Goal: Task Accomplishment & Management: Complete application form

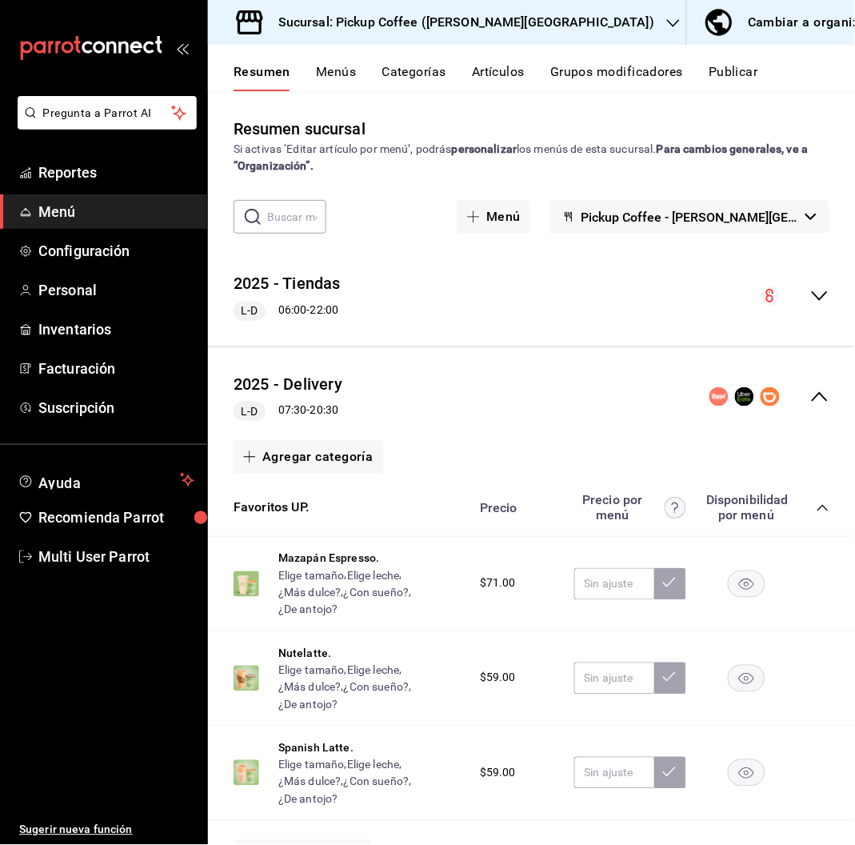
scroll to position [670, 0]
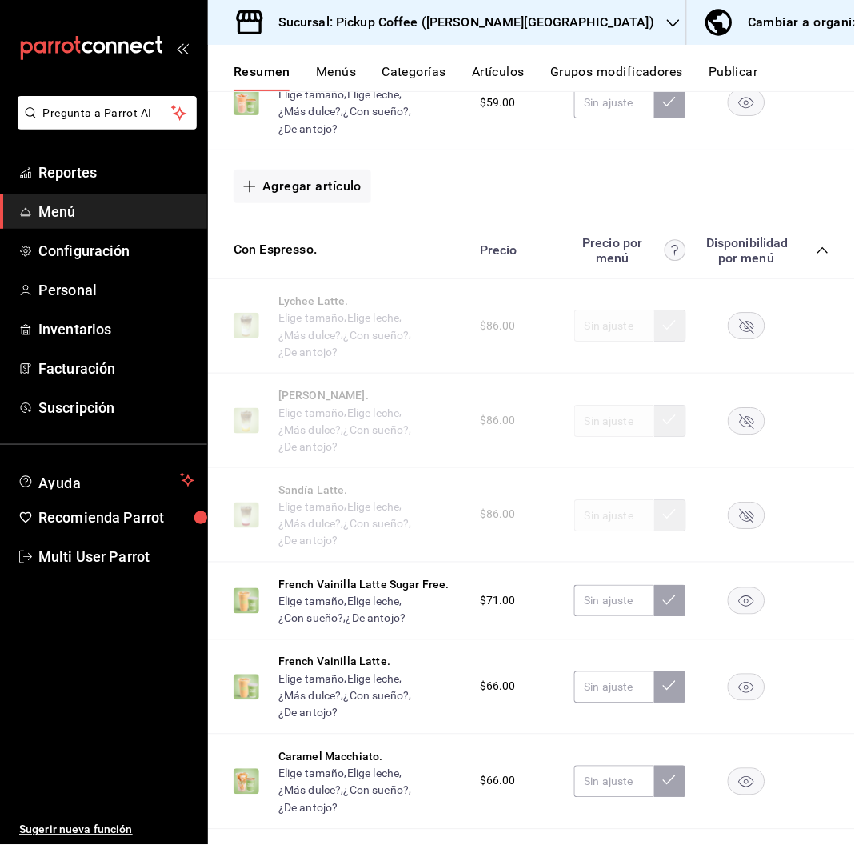
click at [479, 21] on h3 "Sucursal: Pickup Coffee ([PERSON_NAME][GEOGRAPHIC_DATA])" at bounding box center [460, 22] width 389 height 19
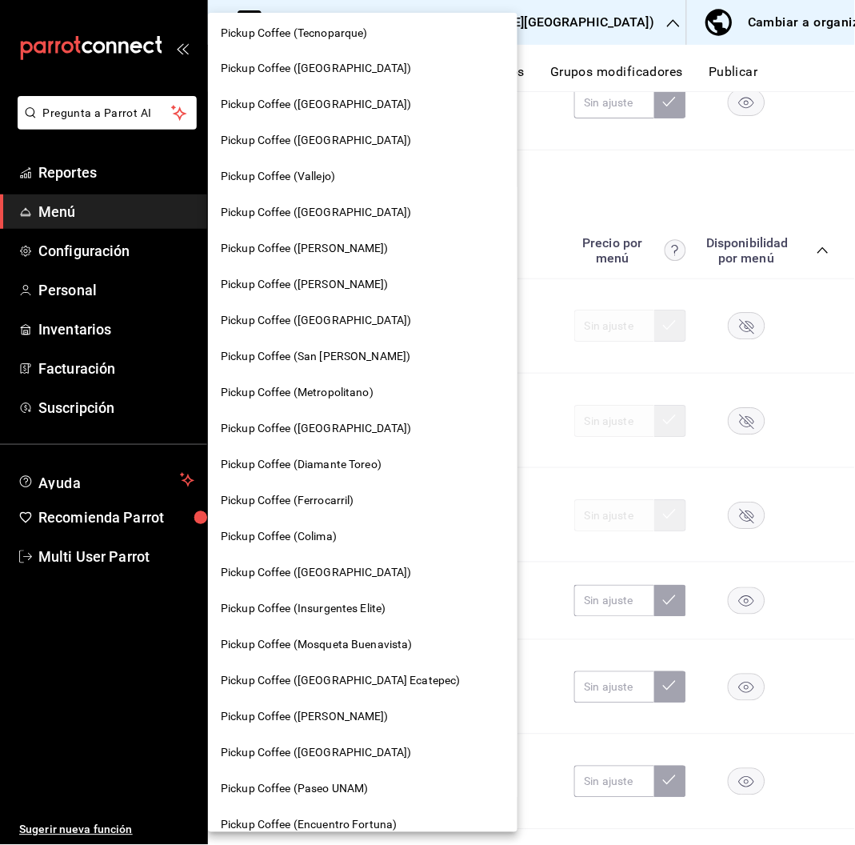
scroll to position [433, 0]
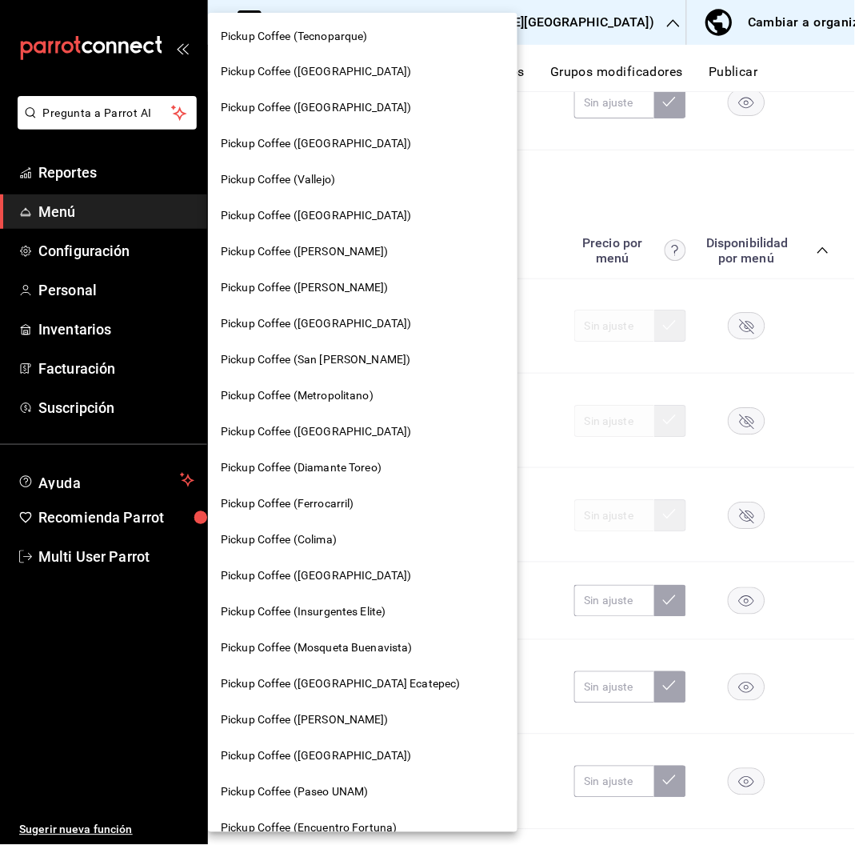
click at [318, 319] on span "Pickup Coffee ([GEOGRAPHIC_DATA])" at bounding box center [316, 324] width 190 height 17
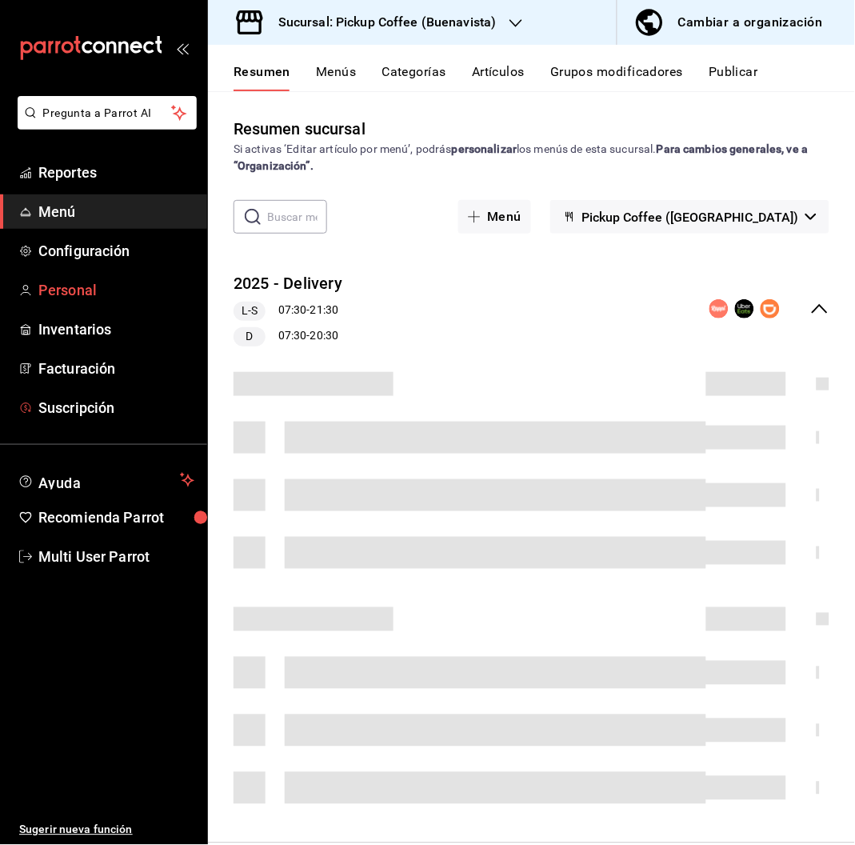
click at [91, 283] on span "Personal" at bounding box center [116, 290] width 156 height 22
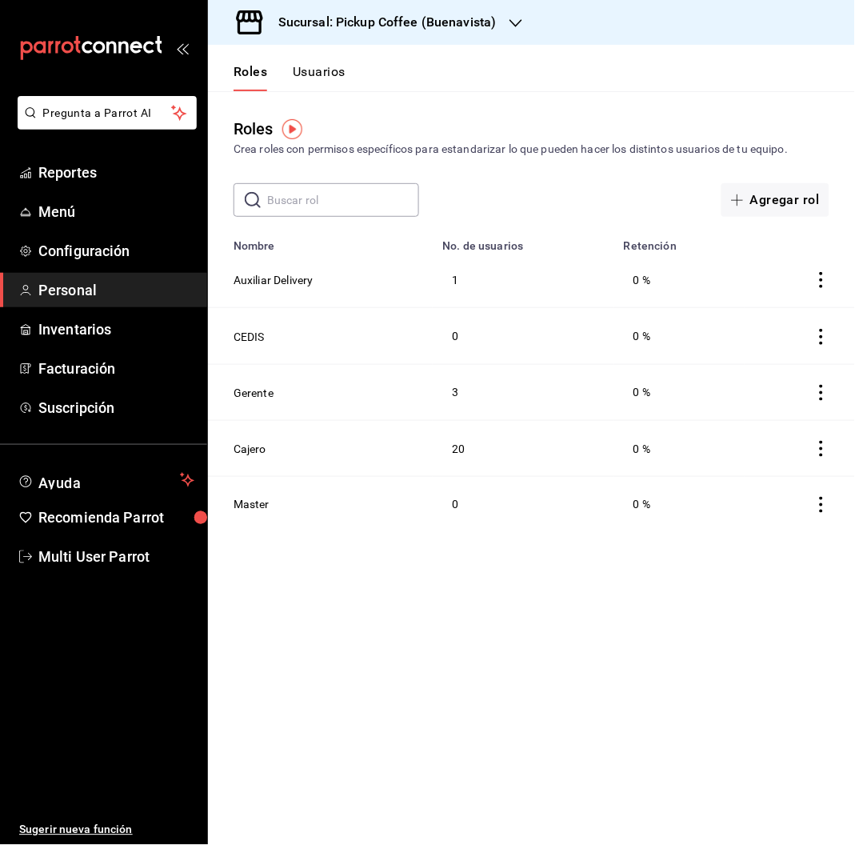
click at [313, 70] on button "Usuarios" at bounding box center [319, 77] width 53 height 27
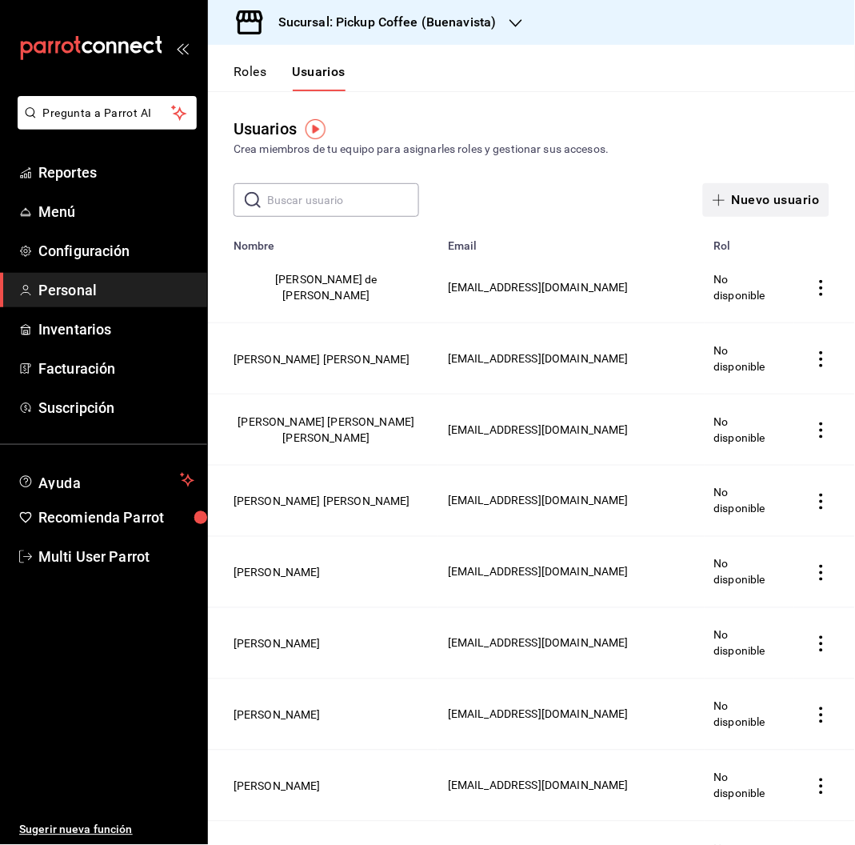
click at [746, 199] on button "Nuevo usuario" at bounding box center [766, 200] width 126 height 34
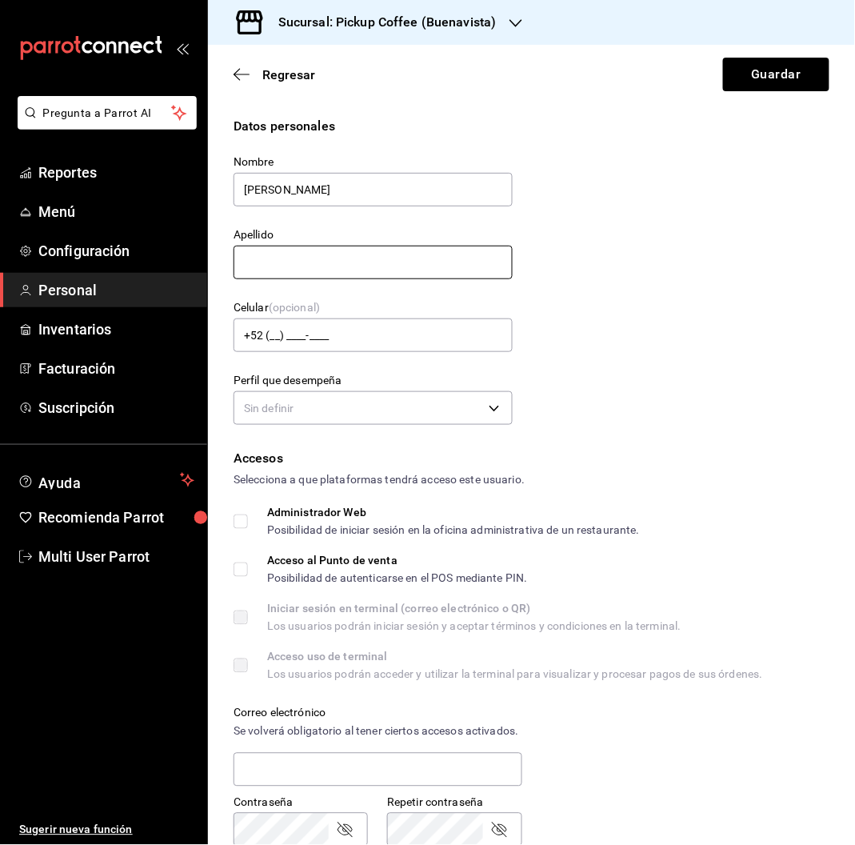
type input "[PERSON_NAME]"
click at [253, 267] on input "text" at bounding box center [373, 263] width 279 height 34
type input "[PERSON_NAME]"
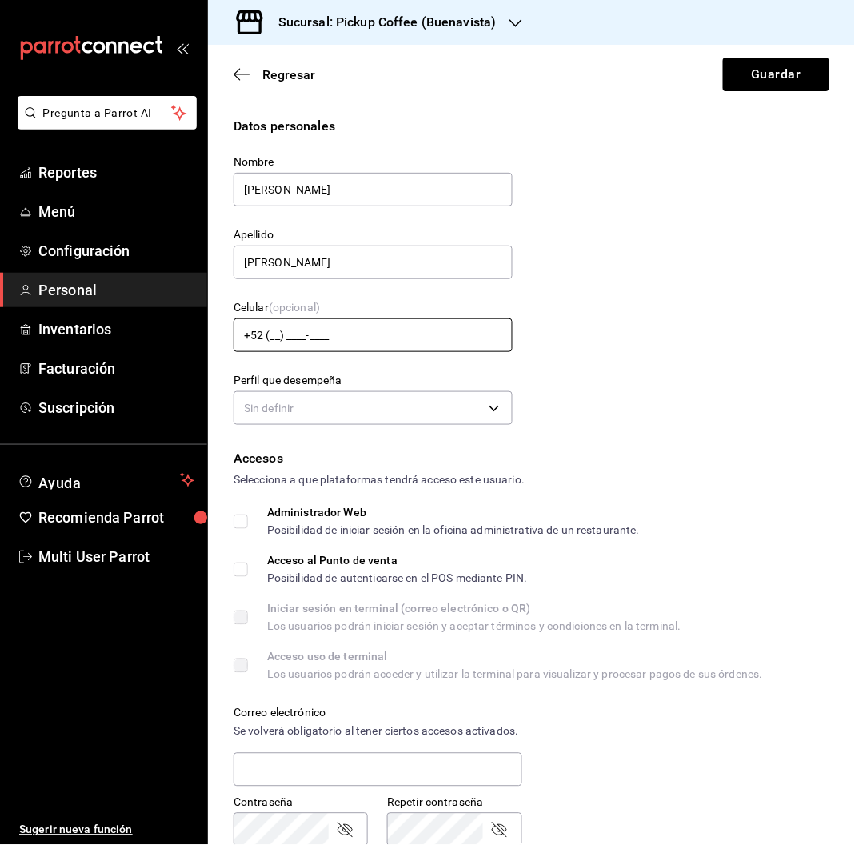
click at [278, 342] on input "+52 (__) ____-____" at bounding box center [373, 335] width 279 height 34
type input "[PHONE_NUMBER]"
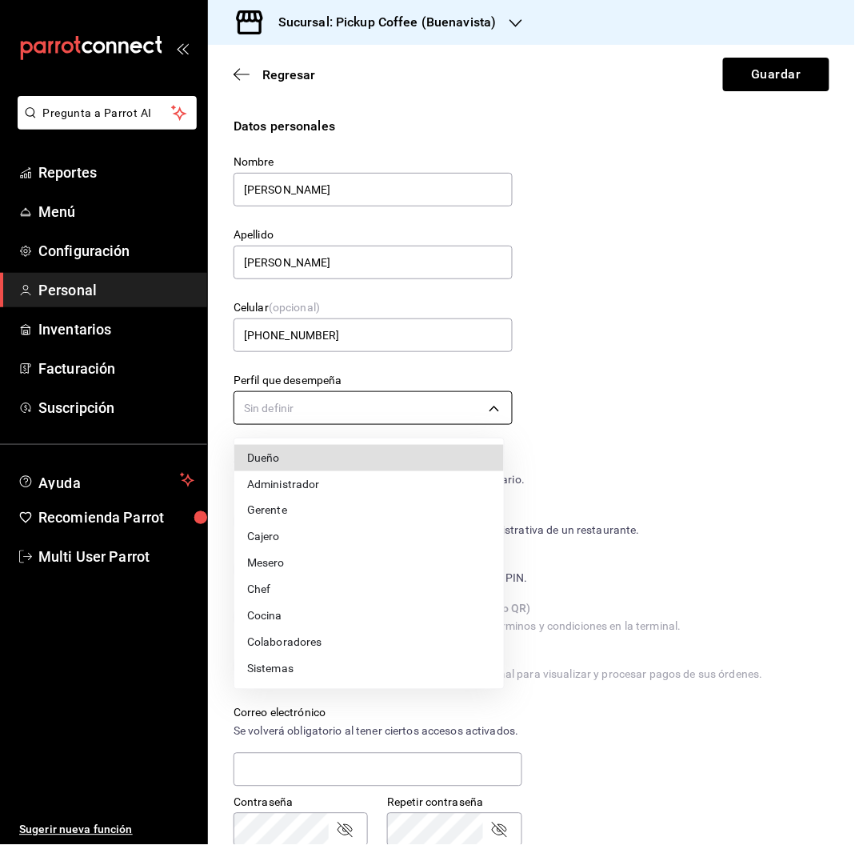
click at [318, 400] on body "Pregunta a Parrot AI Reportes Menú Configuración Personal Inventarios Facturaci…" at bounding box center [427, 422] width 855 height 845
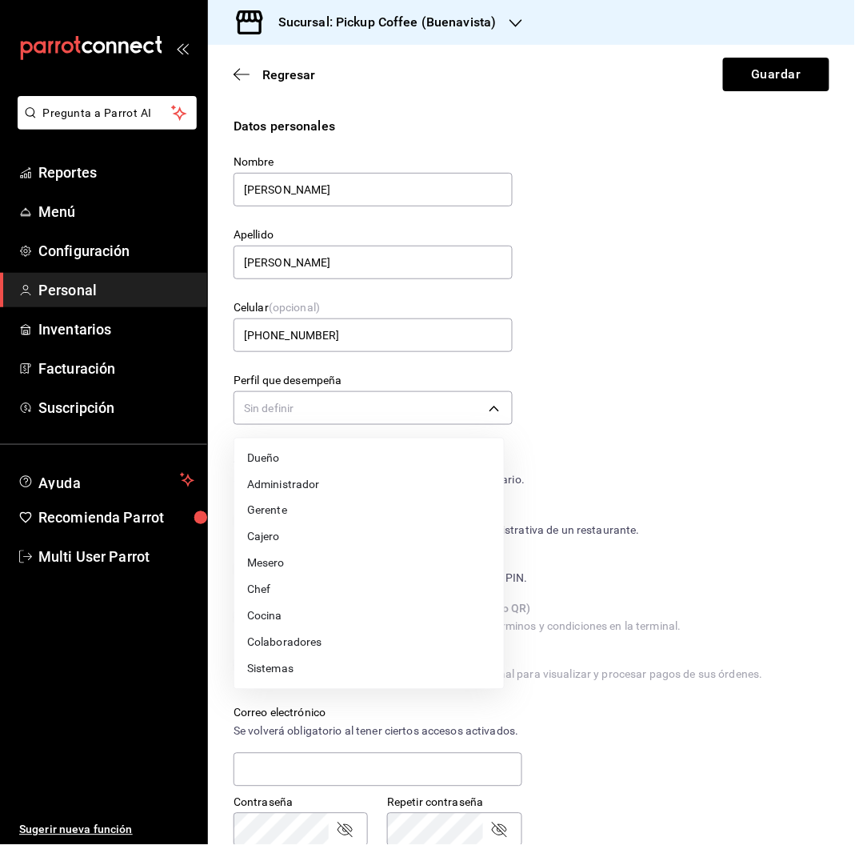
click at [366, 543] on li "Cajero" at bounding box center [369, 537] width 270 height 26
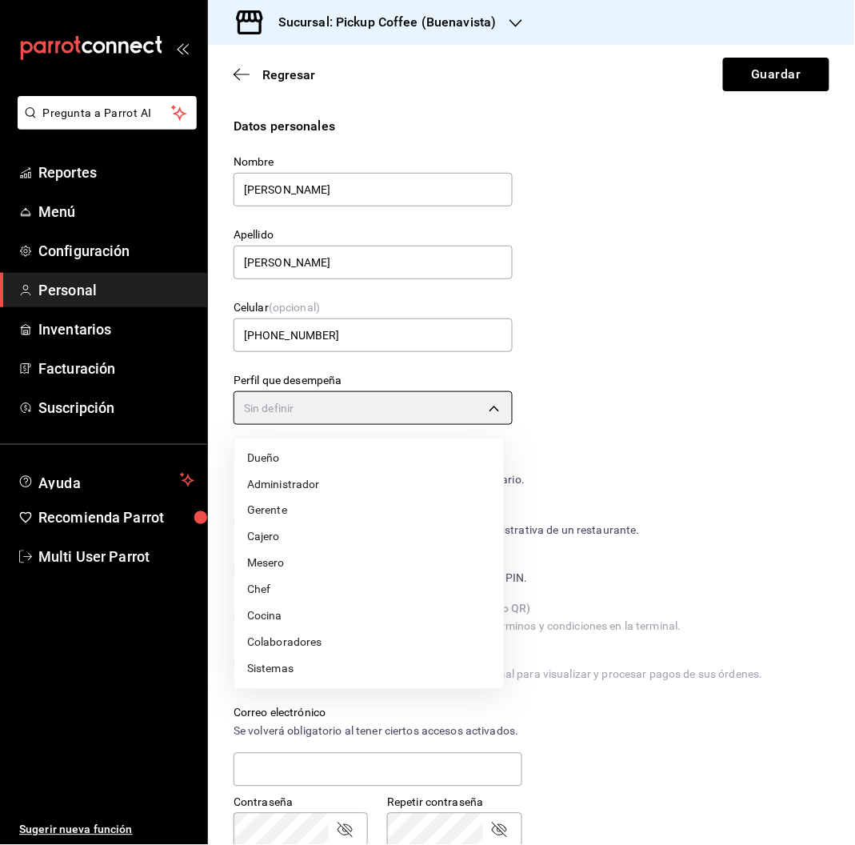
type input "CASHIER"
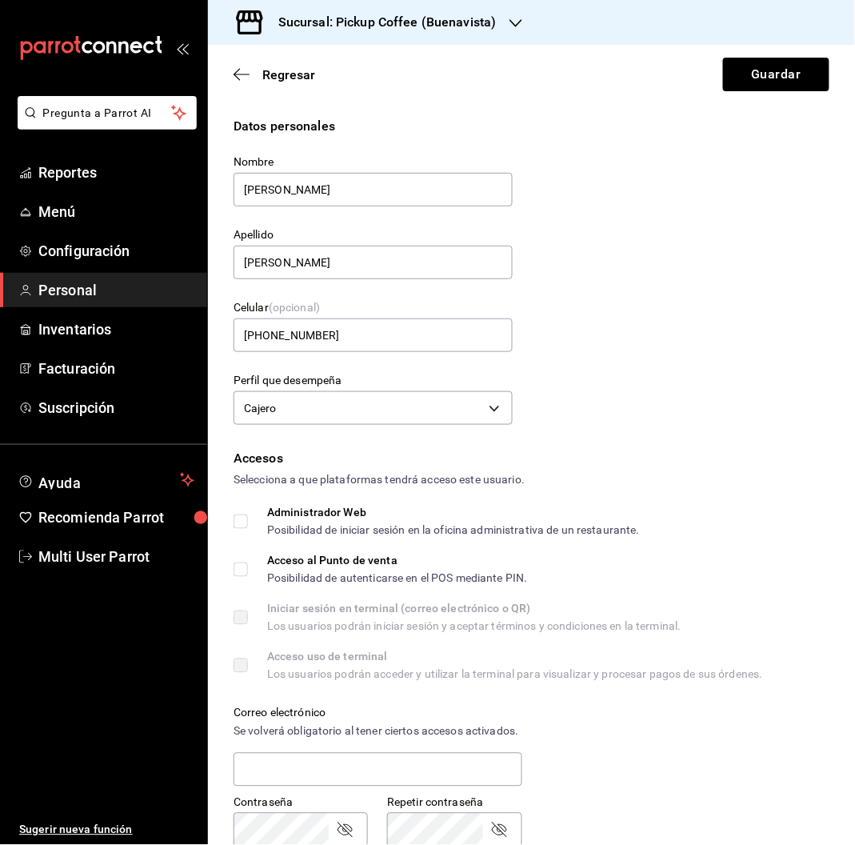
click at [240, 571] on input "Acceso al Punto de venta Posibilidad de autenticarse en el POS mediante PIN." at bounding box center [241, 569] width 14 height 14
checkbox input "true"
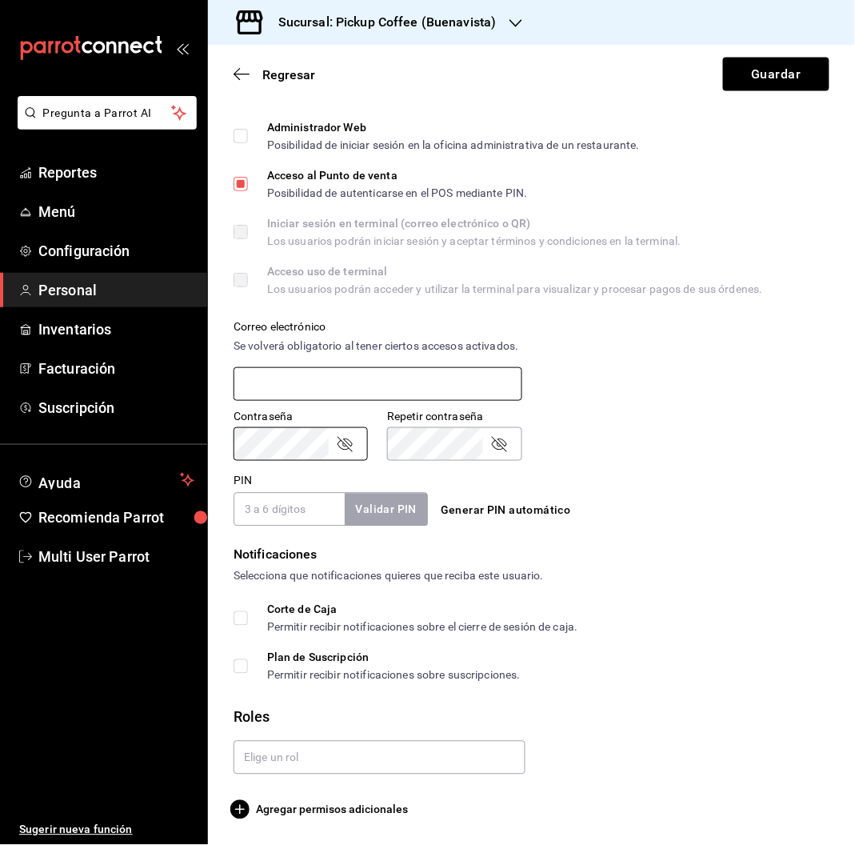
scroll to position [402, 0]
click at [260, 510] on input "PIN" at bounding box center [289, 510] width 111 height 34
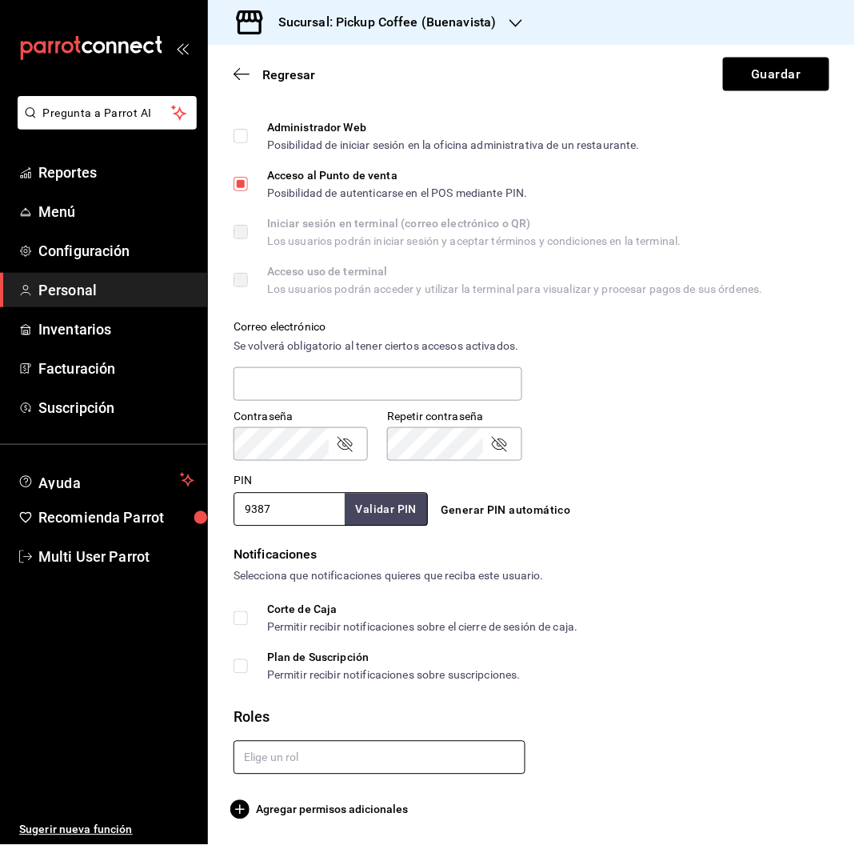
type input "9387"
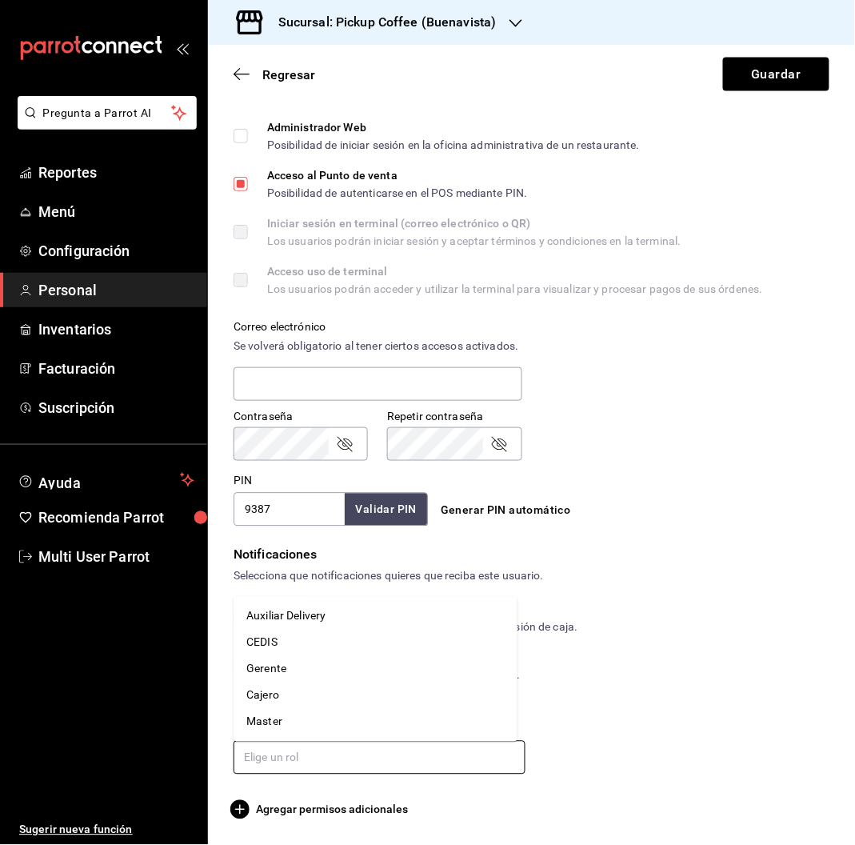
click at [285, 757] on input "text" at bounding box center [380, 758] width 292 height 34
click at [262, 690] on li "Cajero" at bounding box center [376, 695] width 284 height 26
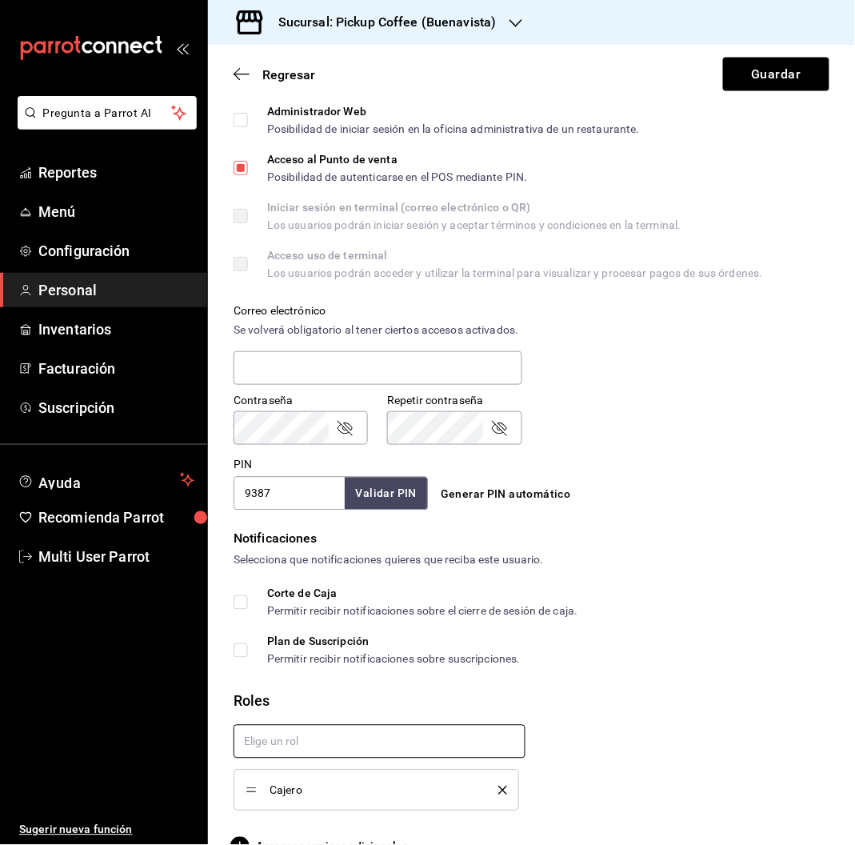
scroll to position [454, 0]
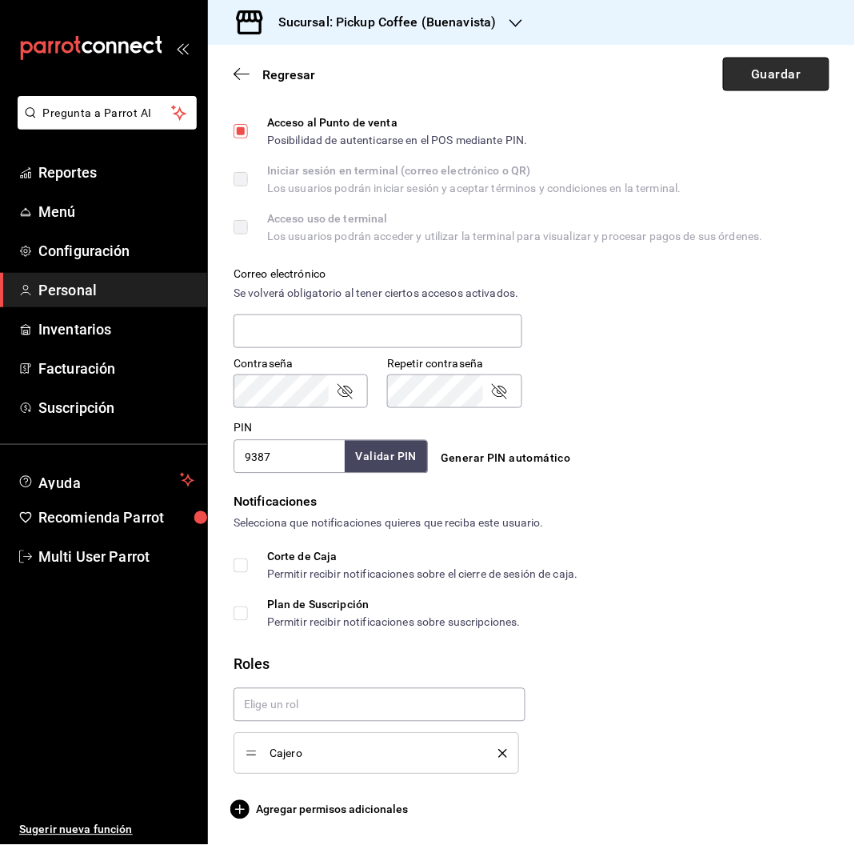
click at [742, 84] on button "Guardar" at bounding box center [776, 75] width 106 height 34
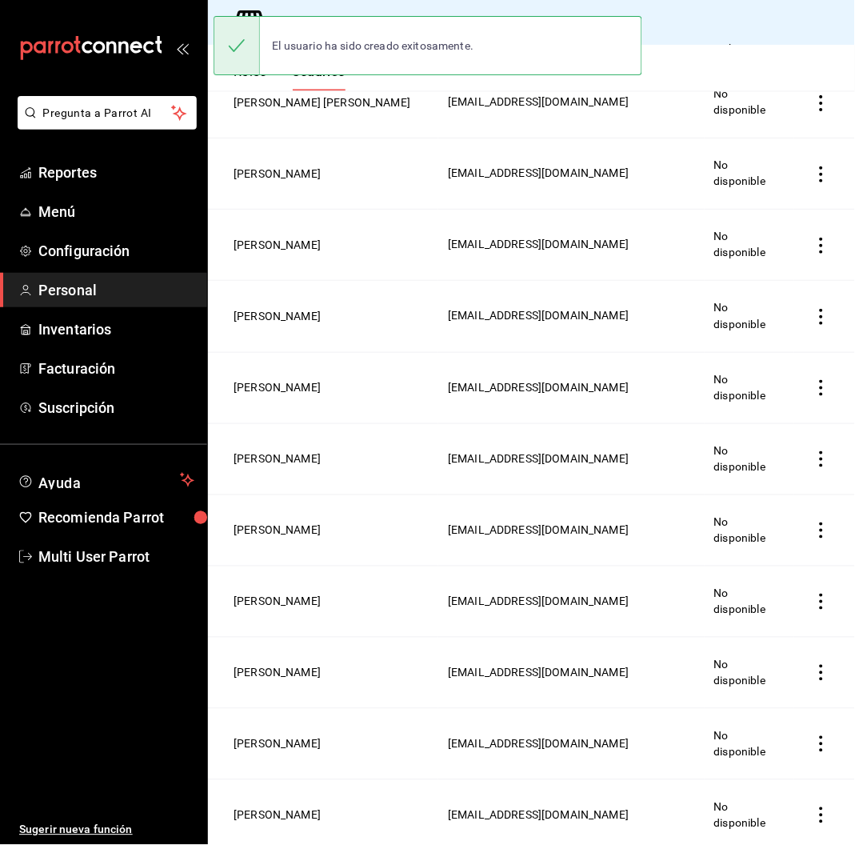
scroll to position [526, 0]
